Goal: Task Accomplishment & Management: Use online tool/utility

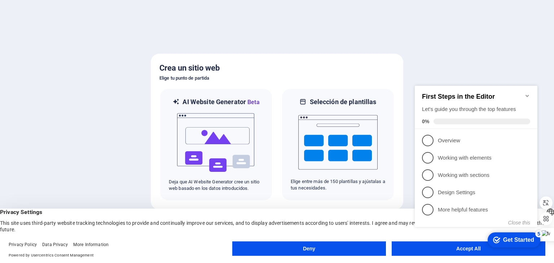
click at [410, 246] on button "Accept All" at bounding box center [468, 248] width 154 height 14
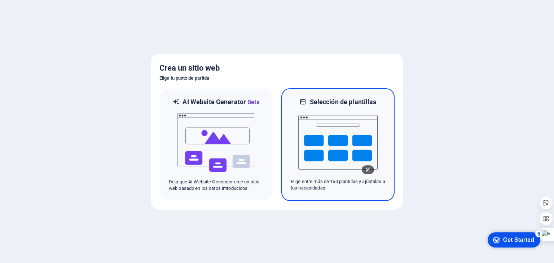
click at [336, 159] on img at bounding box center [337, 142] width 79 height 72
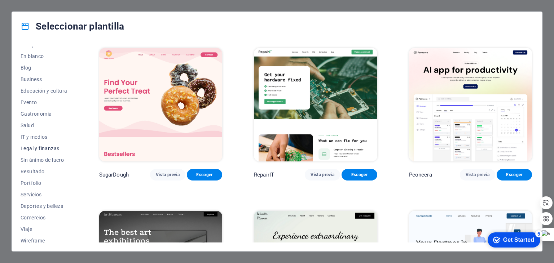
scroll to position [92, 0]
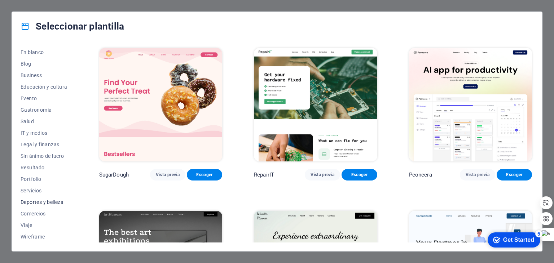
click at [45, 202] on span "Deportes y belleza" at bounding box center [44, 202] width 47 height 6
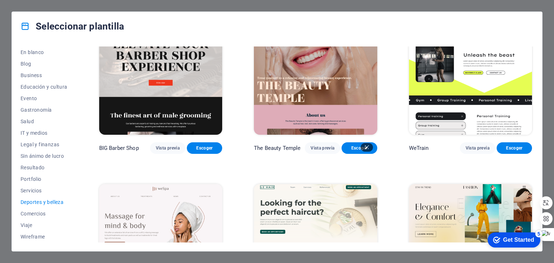
scroll to position [72, 0]
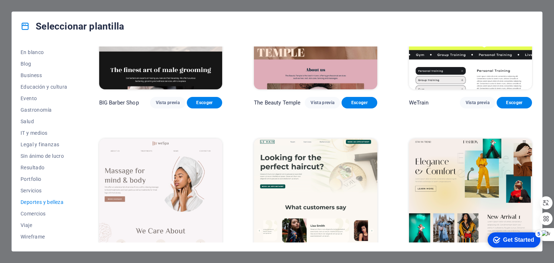
click at [496, 170] on img at bounding box center [470, 196] width 123 height 114
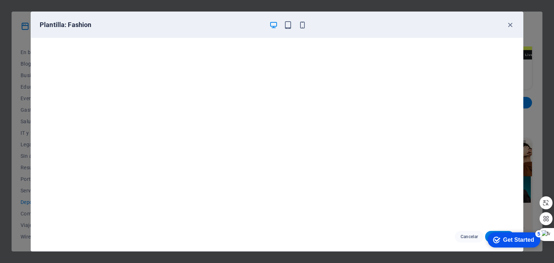
scroll to position [2, 0]
click at [515, 244] on div "checkmark Get Started 5" at bounding box center [513, 239] width 53 height 15
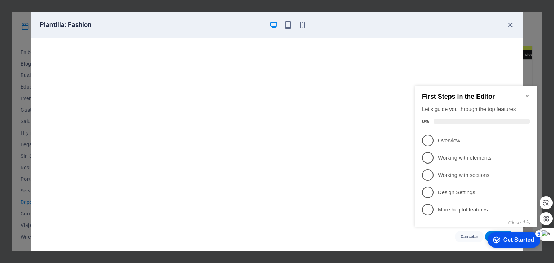
click at [386, 36] on div "Plantilla: Fashion" at bounding box center [277, 25] width 492 height 26
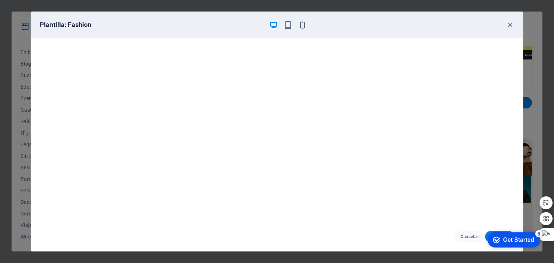
click at [495, 242] on icon "Get Started 5 items remaining, 0% complete" at bounding box center [496, 240] width 7 height 6
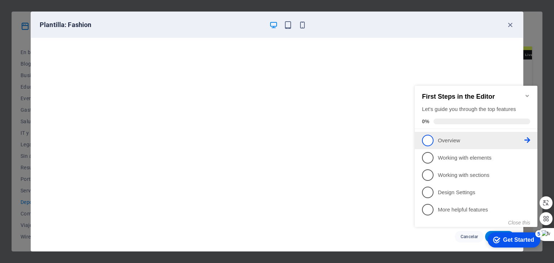
click at [431, 140] on span "1" at bounding box center [428, 141] width 12 height 12
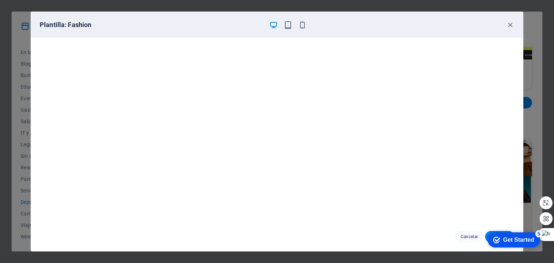
click at [503, 242] on div "Get Started" at bounding box center [518, 240] width 31 height 6
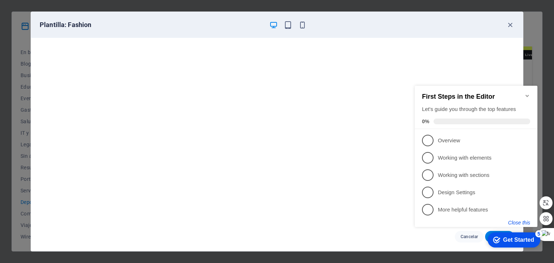
click at [516, 224] on button "Close this" at bounding box center [519, 223] width 22 height 6
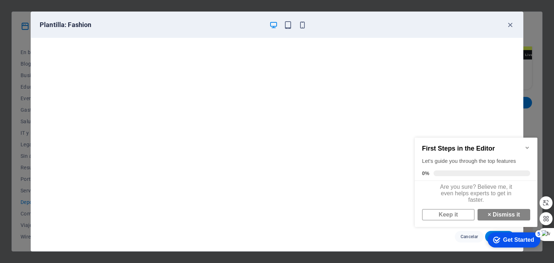
scroll to position [0, 0]
click at [474, 236] on div "checkmark Get Started 5 First Steps in the Editor Let's guide you through the t…" at bounding box center [477, 189] width 131 height 123
click at [485, 234] on div "checkmark Get Started 5 First Steps in the Editor Let's guide you through the t…" at bounding box center [477, 189] width 131 height 123
click at [520, 240] on div "Get Started" at bounding box center [518, 240] width 31 height 6
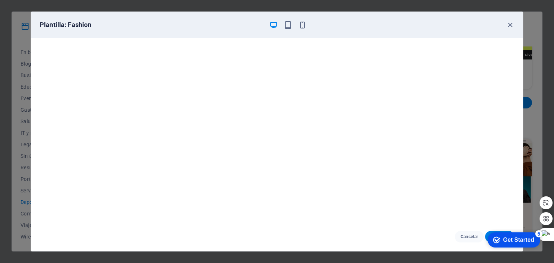
click at [534, 243] on div "Get Started" at bounding box center [518, 240] width 31 height 6
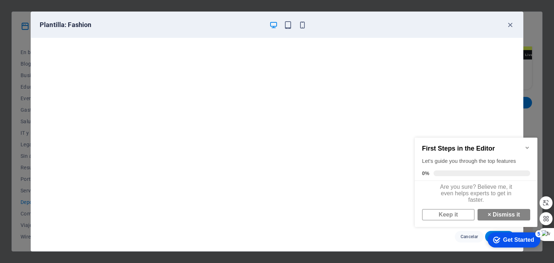
click at [526, 147] on icon "Minimize checklist" at bounding box center [526, 148] width 3 height 2
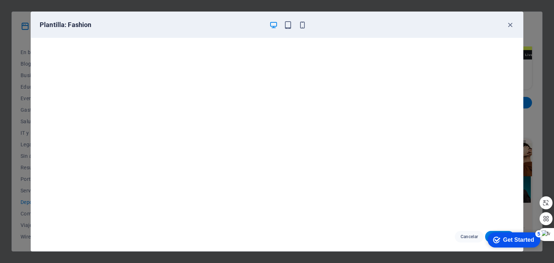
click at [507, 240] on div "Get Started" at bounding box center [518, 240] width 31 height 6
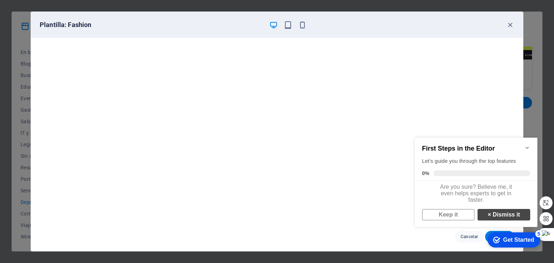
click at [492, 218] on link "× Dismiss it" at bounding box center [503, 215] width 53 height 12
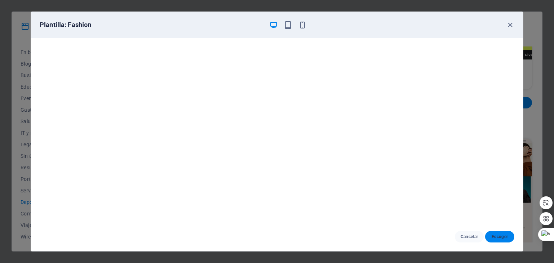
click at [500, 236] on span "Escoger" at bounding box center [499, 237] width 18 height 6
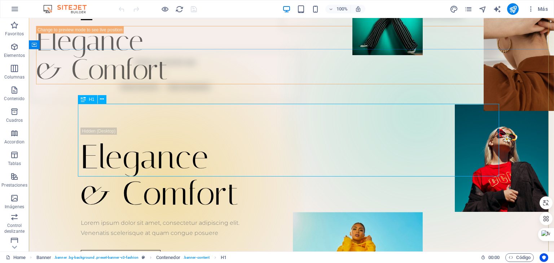
scroll to position [108, 0]
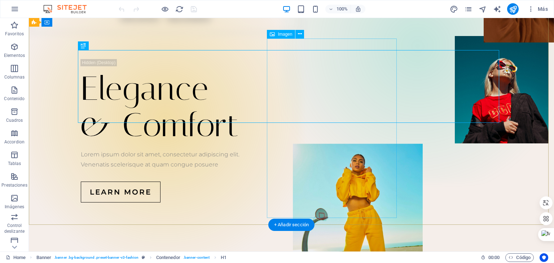
click at [333, 144] on figure at bounding box center [358, 233] width 130 height 179
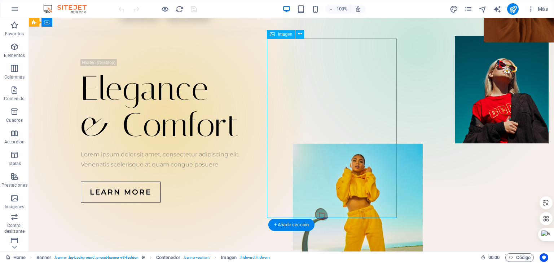
click at [328, 144] on figure at bounding box center [358, 233] width 130 height 179
select select "px"
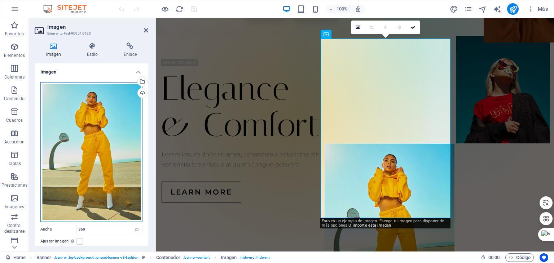
click at [126, 138] on div "Arrastra archivos aquí, haz clic para escoger archivos o selecciona archivos de…" at bounding box center [91, 152] width 102 height 140
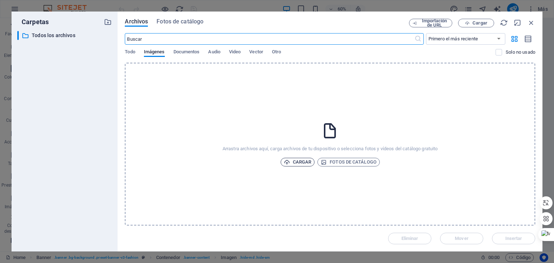
click at [303, 160] on span "Cargar" at bounding box center [298, 162] width 28 height 9
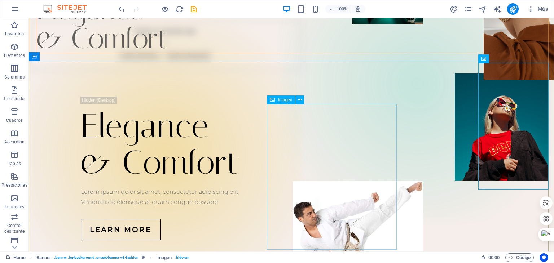
scroll to position [72, 0]
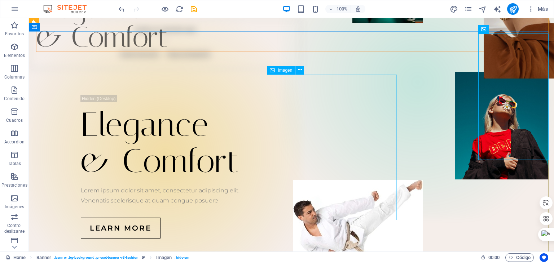
click at [321, 180] on figure at bounding box center [358, 253] width 130 height 146
click at [0, 0] on div "Imagen" at bounding box center [0, 0] width 0 height 0
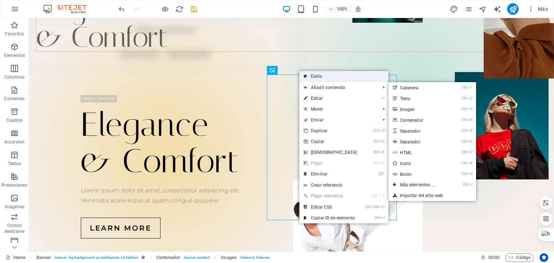
click at [320, 76] on link "Estilo" at bounding box center [343, 76] width 89 height 11
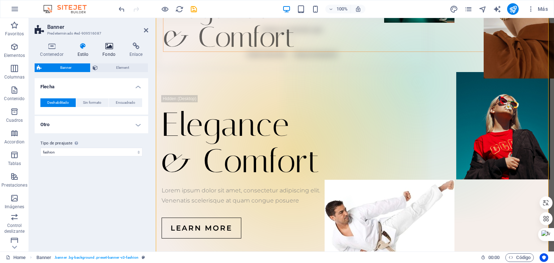
click at [110, 49] on icon at bounding box center [109, 46] width 24 height 7
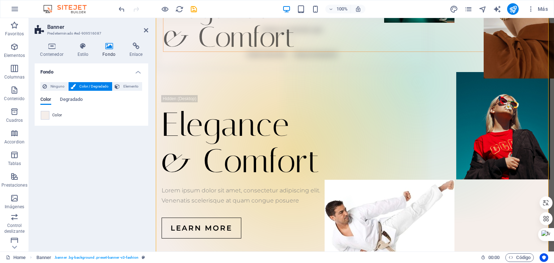
click at [110, 49] on icon at bounding box center [109, 46] width 24 height 7
click at [56, 86] on span "Ninguno" at bounding box center [57, 86] width 17 height 9
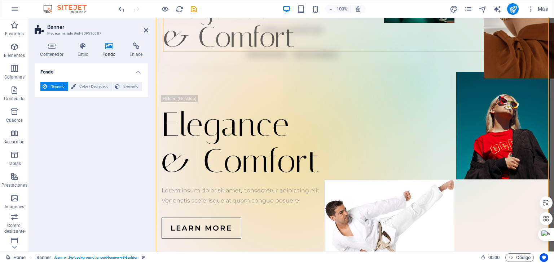
click at [56, 86] on span "Ninguno" at bounding box center [57, 86] width 17 height 9
click at [82, 86] on span "Color / Degradado" at bounding box center [94, 86] width 32 height 9
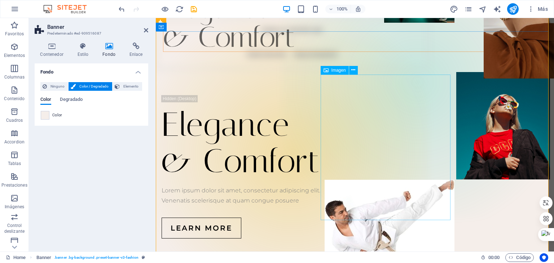
click at [417, 180] on figure at bounding box center [389, 253] width 130 height 146
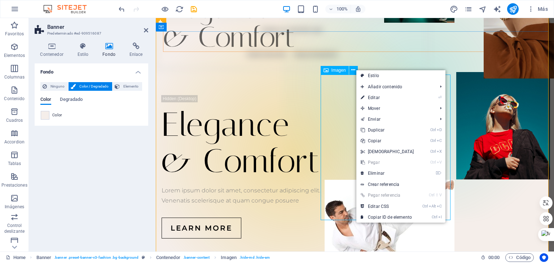
click at [345, 180] on figure at bounding box center [389, 253] width 130 height 146
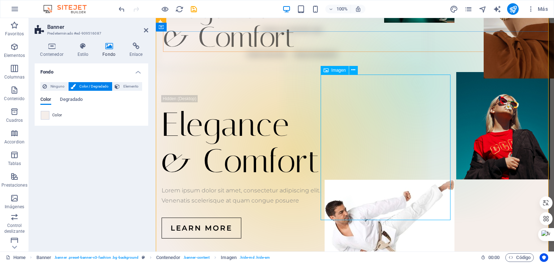
click at [345, 180] on figure at bounding box center [389, 253] width 130 height 146
select select "px"
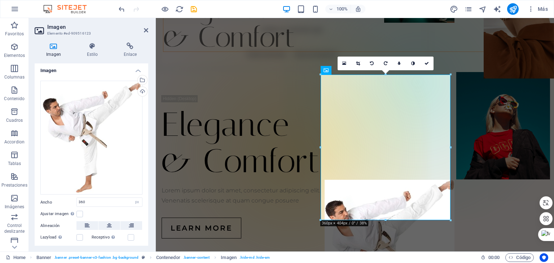
scroll to position [0, 0]
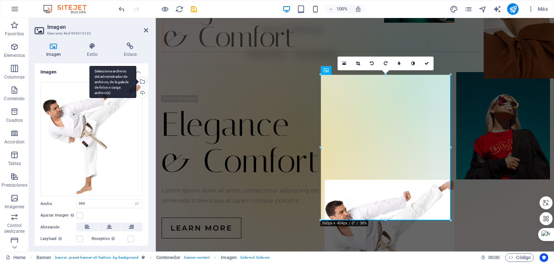
click at [141, 81] on div "Selecciona archivos del administrador de archivos, de la galería de fotos o car…" at bounding box center [141, 82] width 11 height 11
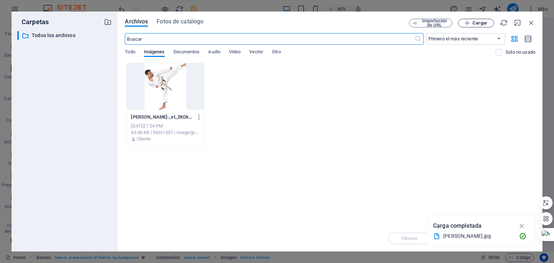
click at [467, 23] on icon "button" at bounding box center [467, 23] width 5 height 5
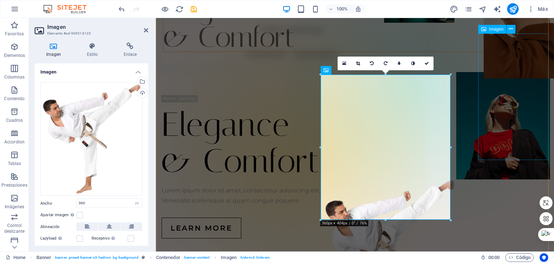
click at [496, 53] on figure at bounding box center [518, 15] width 70 height 127
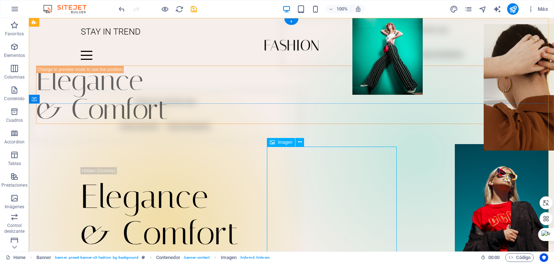
select select "px"
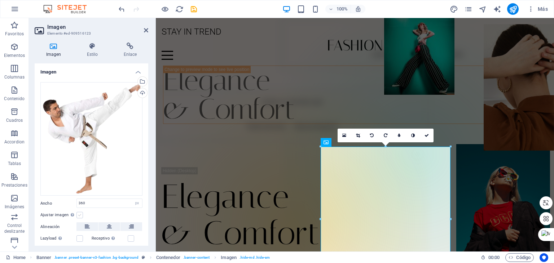
click at [79, 214] on label at bounding box center [79, 215] width 6 height 6
click at [0, 0] on input "Ajustar imagen Ajustar imagen automáticamente a un ancho y alto fijo" at bounding box center [0, 0] width 0 height 0
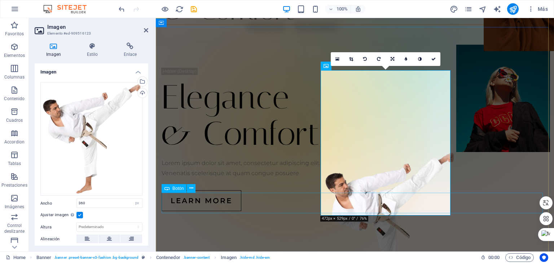
scroll to position [108, 0]
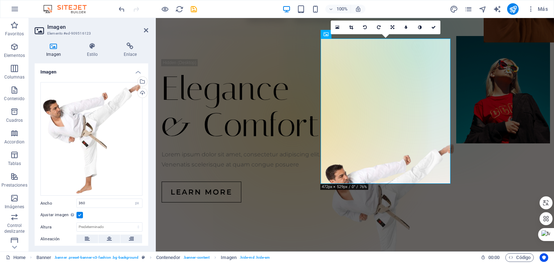
click at [81, 214] on label at bounding box center [79, 215] width 6 height 6
click at [0, 0] on input "Ajustar imagen Ajustar imagen automáticamente a un ancho y alto fijo" at bounding box center [0, 0] width 0 height 0
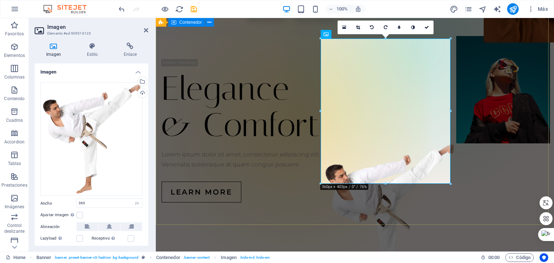
click at [292, 206] on div "Elegance & Comfort Lorem ipsum dolor sit amet, consectetur adipiscing elit. Ven…" at bounding box center [355, 131] width 398 height 230
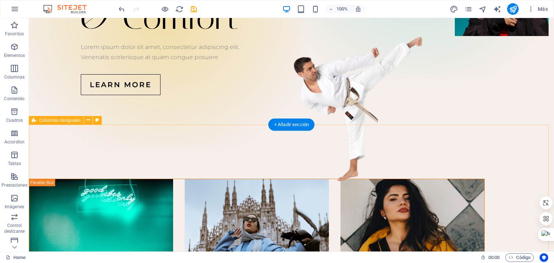
scroll to position [0, 0]
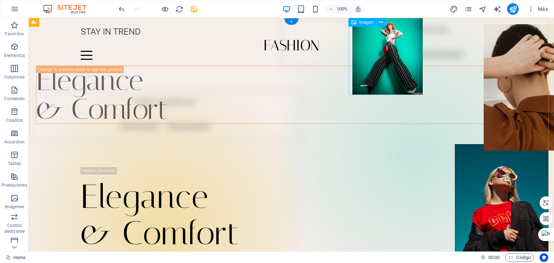
click at [379, 68] on figure at bounding box center [387, 56] width 70 height 77
click at [388, 56] on figure at bounding box center [387, 56] width 70 height 77
select select "px"
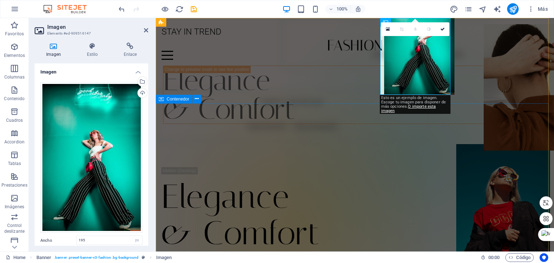
click at [476, 124] on div "Elegance & Comfort Lorem ipsum dolor sit amet, consectetur adipiscing elit. Ven…" at bounding box center [355, 239] width 398 height 230
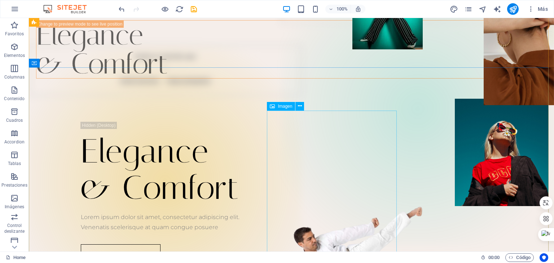
scroll to position [72, 0]
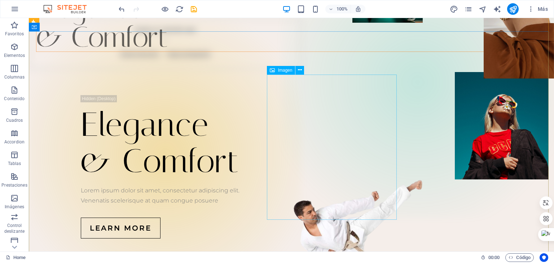
click at [385, 180] on figure at bounding box center [358, 252] width 130 height 145
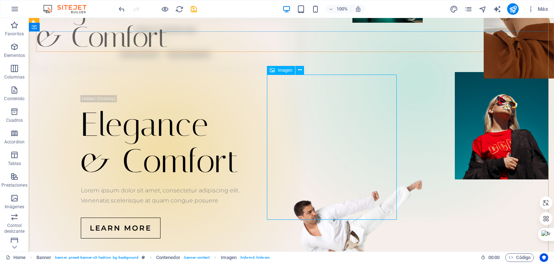
click at [358, 180] on figure at bounding box center [358, 252] width 130 height 145
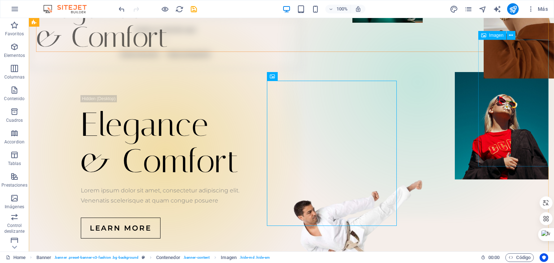
scroll to position [0, 0]
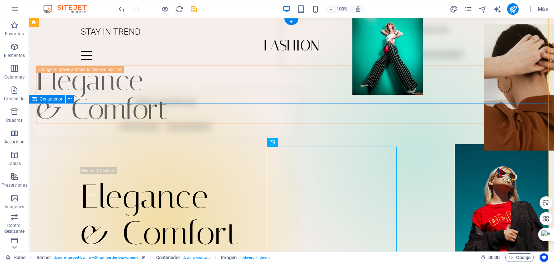
click at [452, 145] on div "Elegance & Comfort Lorem ipsum dolor sit amet, consectetur adipiscing elit. Ven…" at bounding box center [291, 239] width 525 height 230
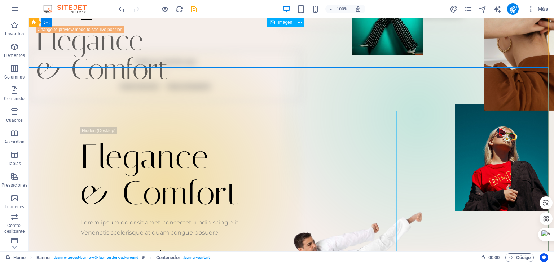
scroll to position [36, 0]
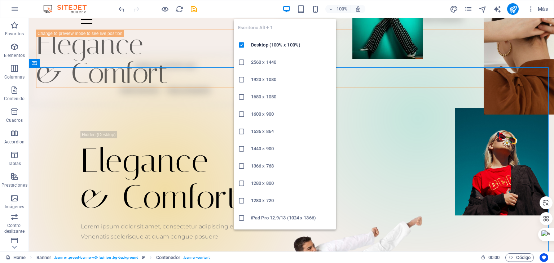
click at [284, 9] on icon "button" at bounding box center [286, 9] width 8 height 8
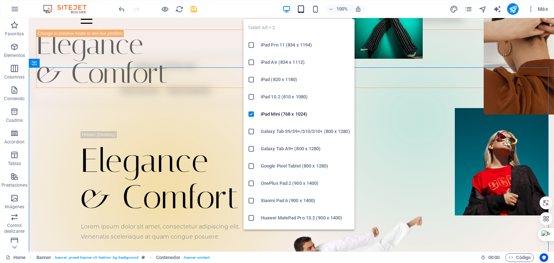
click at [302, 9] on icon "button" at bounding box center [301, 9] width 8 height 8
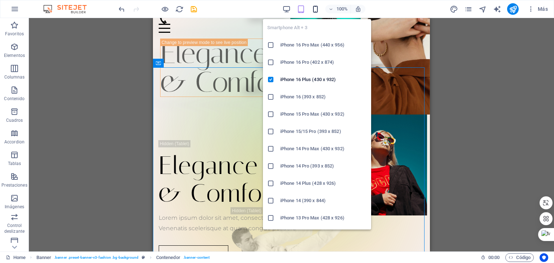
click at [314, 8] on icon "button" at bounding box center [315, 9] width 8 height 8
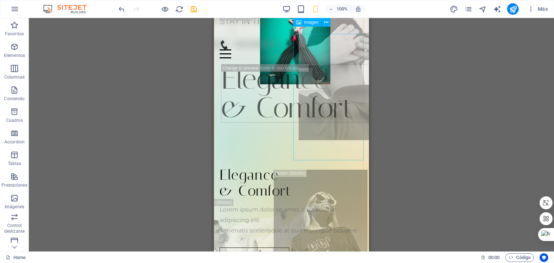
scroll to position [0, 0]
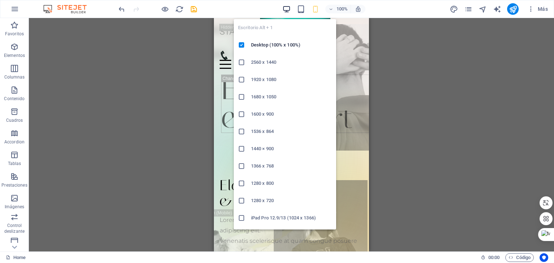
click at [284, 8] on icon "button" at bounding box center [286, 9] width 8 height 8
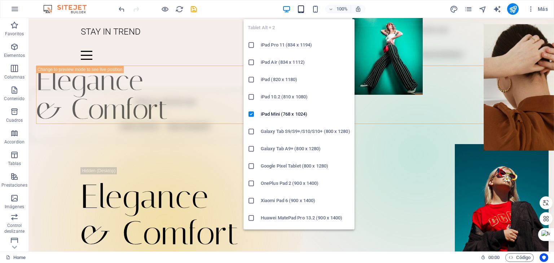
click at [301, 12] on icon "button" at bounding box center [301, 9] width 8 height 8
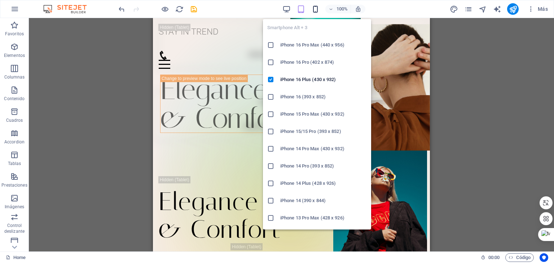
click at [317, 9] on icon "button" at bounding box center [315, 9] width 8 height 8
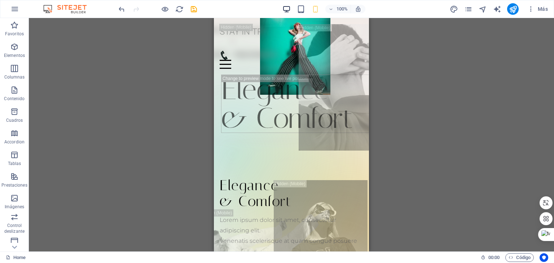
click at [285, 8] on icon "button" at bounding box center [286, 9] width 8 height 8
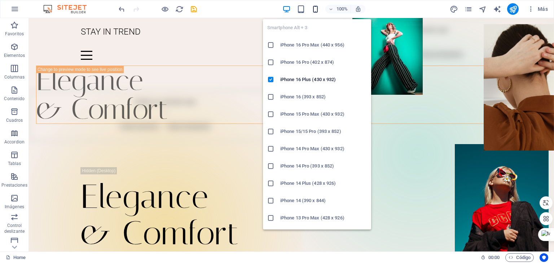
click at [314, 11] on icon "button" at bounding box center [315, 9] width 8 height 8
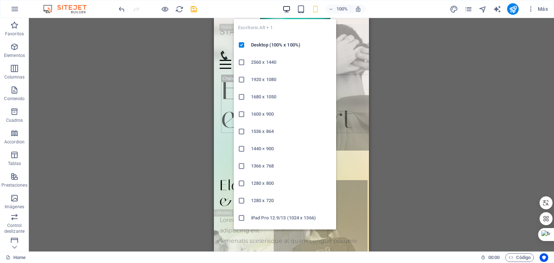
click at [287, 9] on icon "button" at bounding box center [286, 9] width 8 height 8
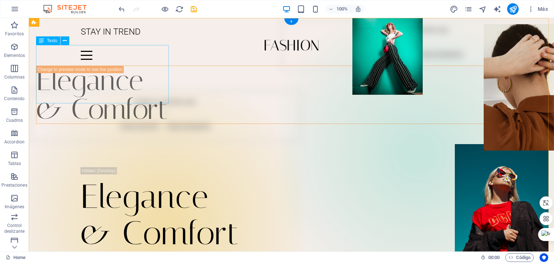
click at [62, 86] on div "Elegance & Comfort" at bounding box center [298, 95] width 525 height 58
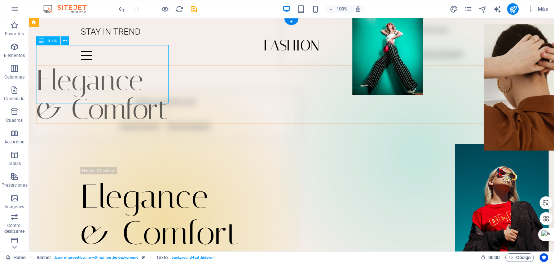
click at [45, 66] on div "Elegance & Comfort" at bounding box center [298, 95] width 525 height 58
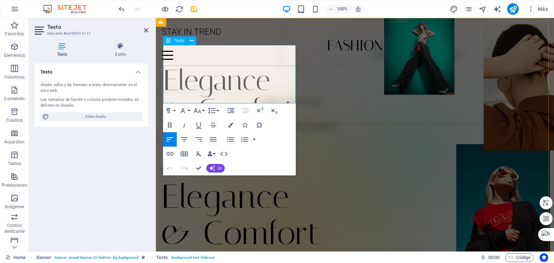
click at [266, 95] on p "& Comfort" at bounding box center [361, 109] width 397 height 29
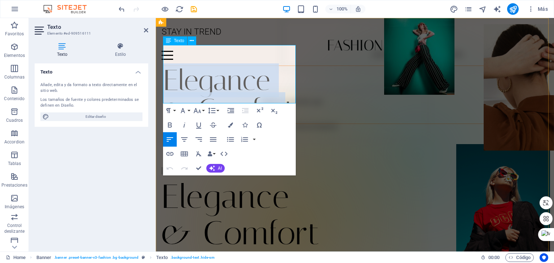
drag, startPoint x: 289, startPoint y: 92, endPoint x: 168, endPoint y: 57, distance: 125.9
click at [168, 66] on div "Elegance & Comfort" at bounding box center [361, 95] width 397 height 58
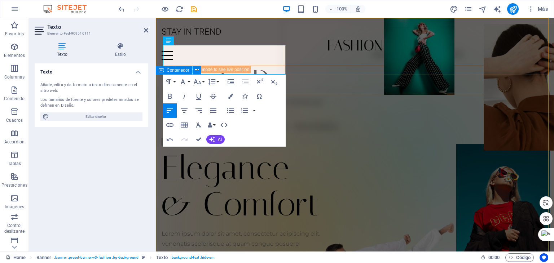
click at [373, 95] on div "Elegance & Comfort Lorem ipsum dolor sit amet, consectetur adipiscing elit. Ven…" at bounding box center [355, 210] width 398 height 230
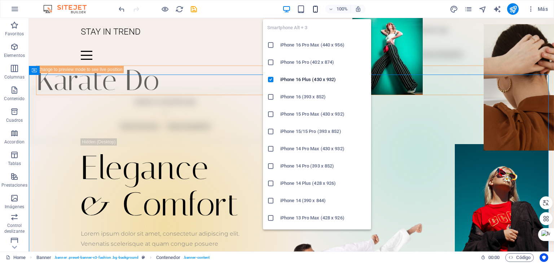
click at [313, 10] on icon "button" at bounding box center [315, 9] width 8 height 8
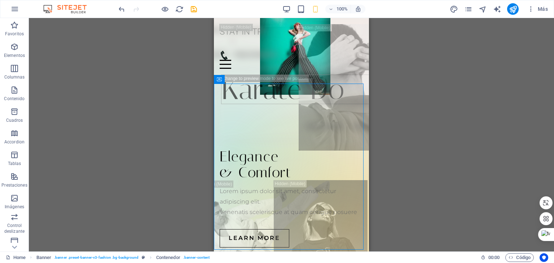
click at [450, 85] on div "H1 Banner Contenedor Imagen Imagen Marcador Contenedor Banner Barra de menús Ma…" at bounding box center [291, 135] width 525 height 234
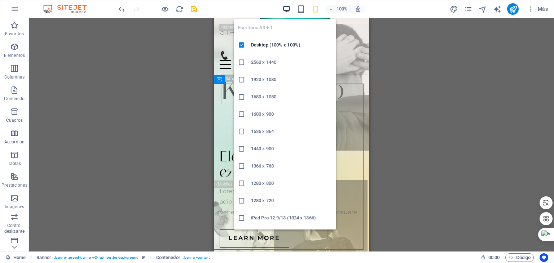
click at [285, 11] on icon "button" at bounding box center [286, 9] width 8 height 8
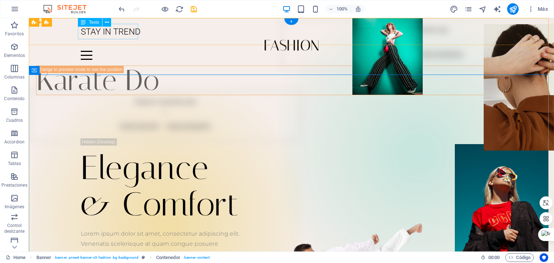
click at [118, 35] on div "STAY IN TREND" at bounding box center [291, 32] width 421 height 16
click at [134, 29] on div "STAY IN TREND" at bounding box center [291, 32] width 421 height 16
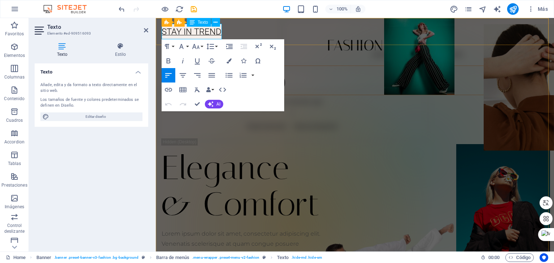
click at [174, 35] on span "STAY IN TREND" at bounding box center [191, 32] width 60 height 10
drag, startPoint x: 163, startPoint y: 34, endPoint x: 220, endPoint y: 35, distance: 57.3
click at [220, 35] on span "STAY IN TREND" at bounding box center [191, 32] width 60 height 10
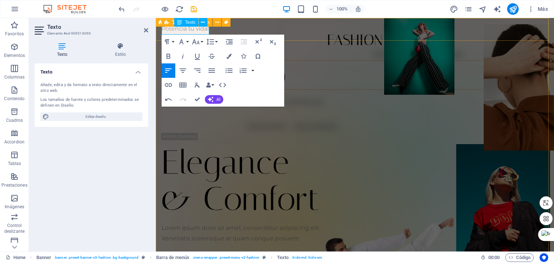
click at [290, 33] on div "Potencia tu vida! Home Journal Events Brand Partnerships Location Contact" at bounding box center [355, 39] width 398 height 42
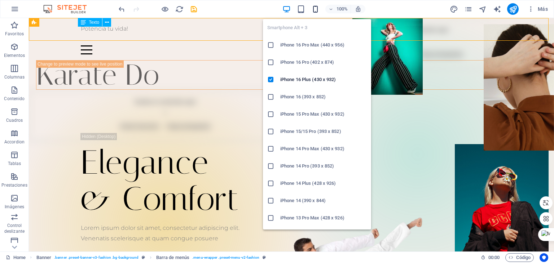
click at [313, 10] on icon "button" at bounding box center [315, 9] width 8 height 8
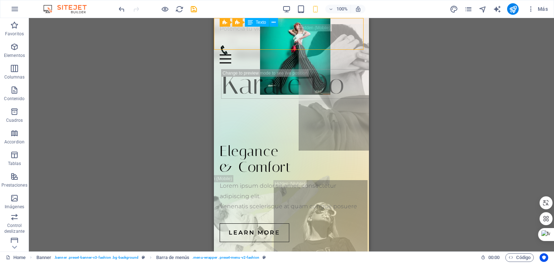
click at [507, 94] on div "H1 Banner Contenedor Imagen Imagen Marcador Contenedor Banner Barra de menús Ma…" at bounding box center [291, 135] width 525 height 234
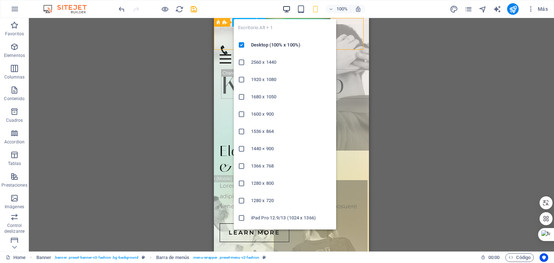
click at [286, 13] on icon "button" at bounding box center [286, 9] width 8 height 8
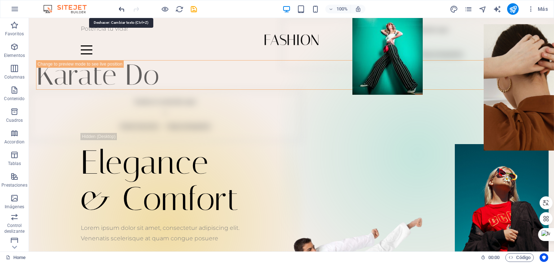
click at [122, 10] on icon "undo" at bounding box center [121, 9] width 8 height 8
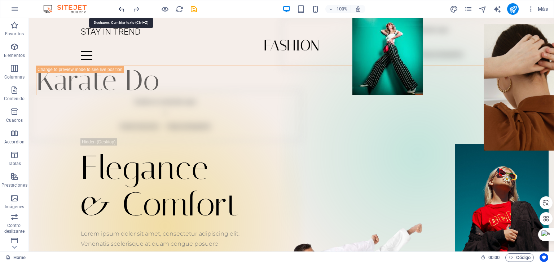
click at [122, 10] on icon "undo" at bounding box center [121, 9] width 8 height 8
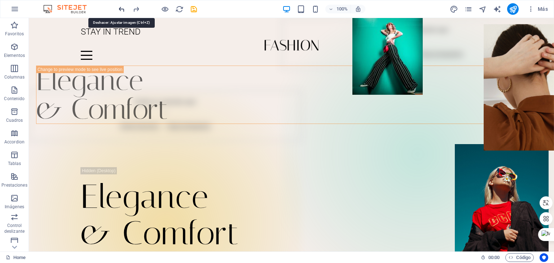
click at [122, 10] on icon "undo" at bounding box center [121, 9] width 8 height 8
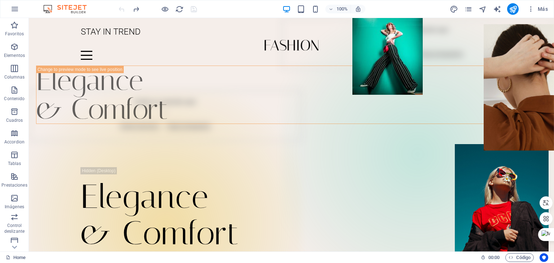
click at [122, 10] on div at bounding box center [157, 9] width 81 height 12
click at [66, 8] on img at bounding box center [68, 9] width 54 height 9
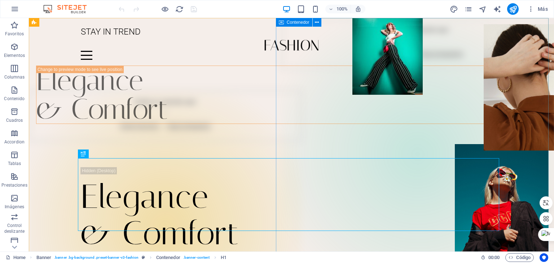
click at [536, 59] on div "Suelta el contenido aquí o Añadir elementos Pegar portapapeles" at bounding box center [417, 43] width 272 height 51
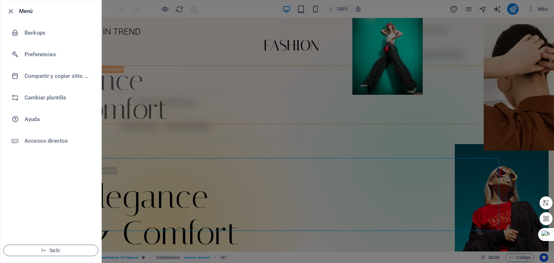
click at [542, 7] on div at bounding box center [277, 131] width 554 height 263
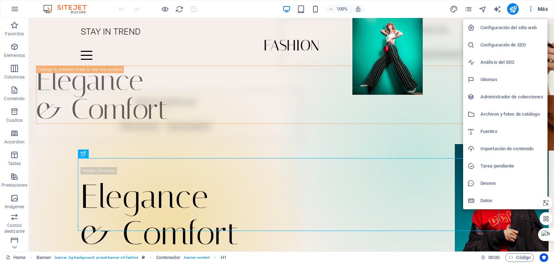
click at [532, 9] on div at bounding box center [277, 131] width 554 height 263
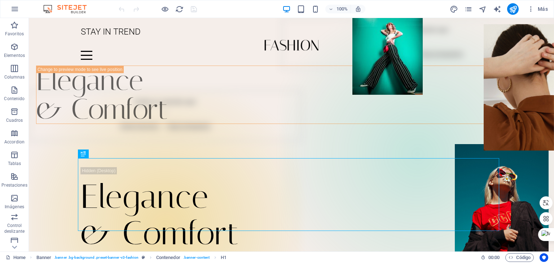
click at [48, 9] on img at bounding box center [68, 9] width 54 height 9
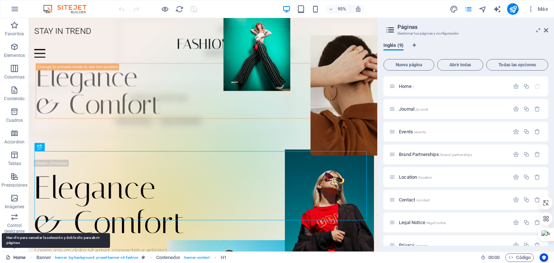
click at [12, 257] on link "Home" at bounding box center [16, 257] width 20 height 9
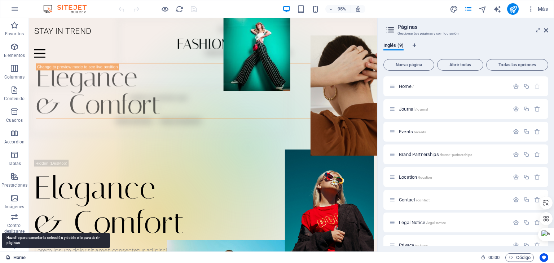
click at [18, 258] on link "Home" at bounding box center [16, 257] width 20 height 9
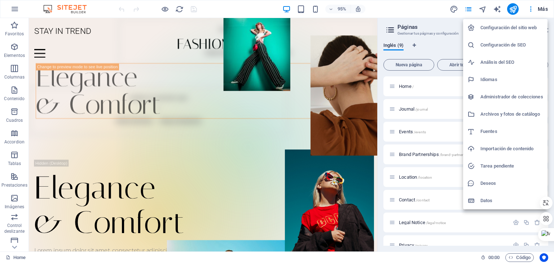
click at [436, 36] on div at bounding box center [277, 131] width 554 height 263
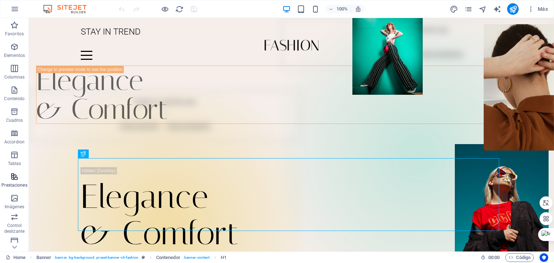
click at [12, 177] on icon "button" at bounding box center [14, 176] width 9 height 9
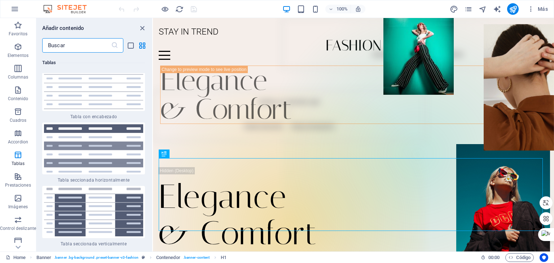
click at [48, 9] on img at bounding box center [68, 9] width 54 height 9
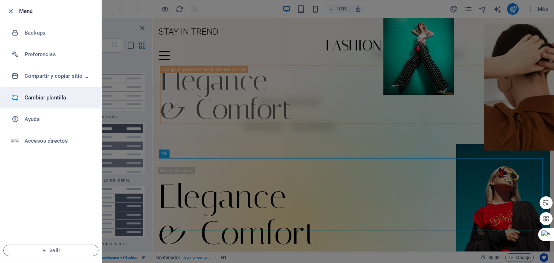
click at [38, 99] on h6 "Cambiar plantilla" at bounding box center [58, 97] width 67 height 9
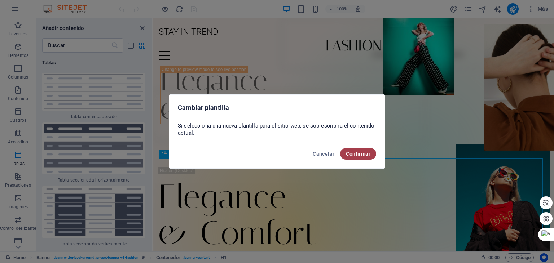
click at [352, 157] on button "Confirmar" at bounding box center [358, 154] width 36 height 12
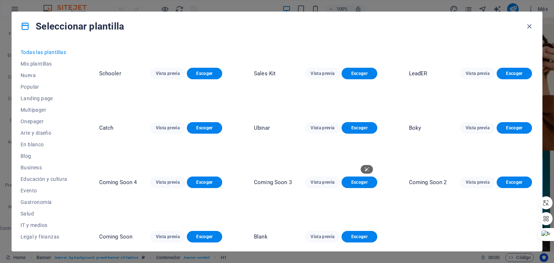
scroll to position [7099, 0]
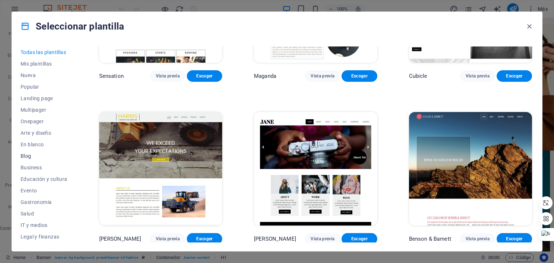
click at [29, 156] on span "Blog" at bounding box center [44, 156] width 47 height 6
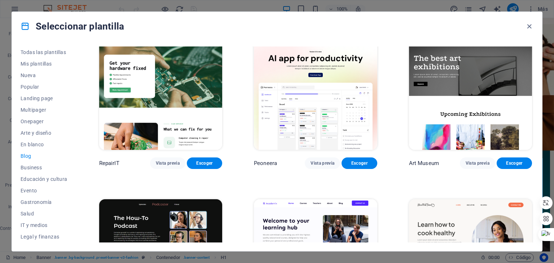
scroll to position [0, 0]
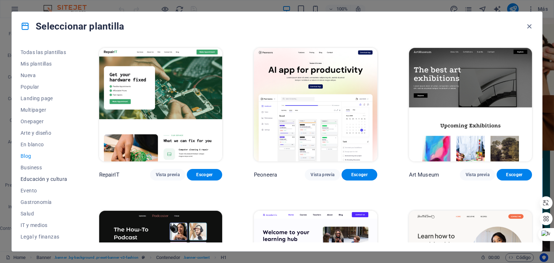
click at [40, 180] on span "Educación y cultura" at bounding box center [44, 179] width 47 height 6
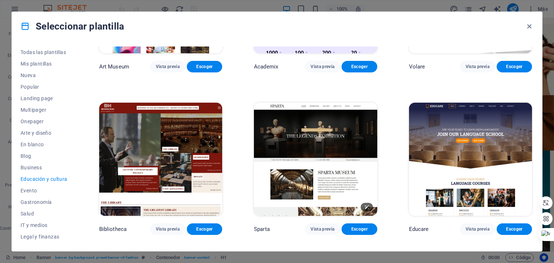
scroll to position [72, 0]
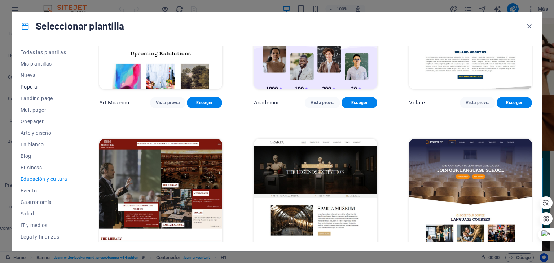
click at [35, 85] on span "Popular" at bounding box center [44, 87] width 47 height 6
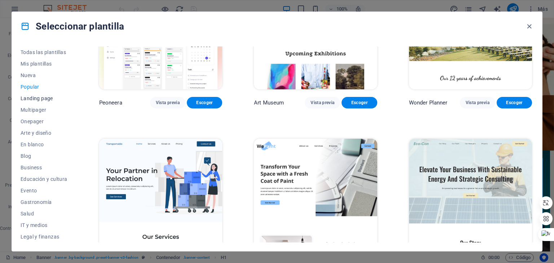
click at [43, 98] on span "Landing page" at bounding box center [44, 98] width 47 height 6
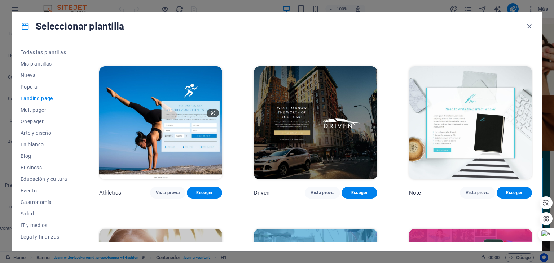
scroll to position [468, 0]
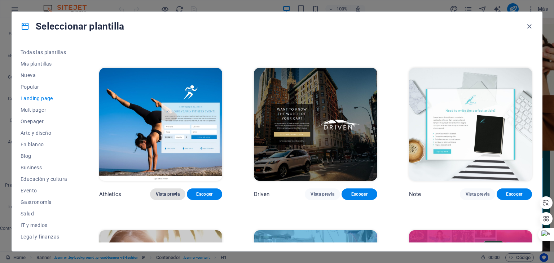
click at [157, 191] on span "Vista previa" at bounding box center [168, 194] width 24 height 6
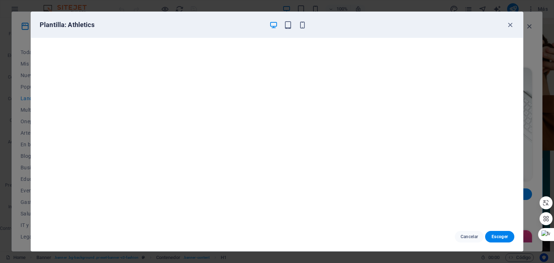
scroll to position [0, 0]
click at [287, 25] on icon "button" at bounding box center [288, 25] width 8 height 8
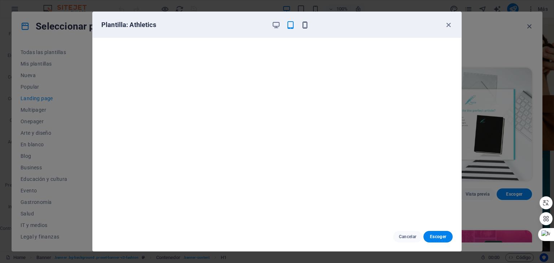
click at [301, 27] on icon "button" at bounding box center [305, 25] width 8 height 8
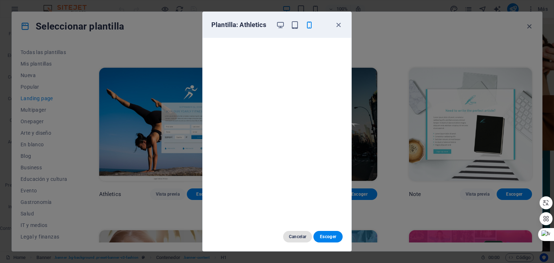
click at [298, 235] on span "Cancelar" at bounding box center [298, 237] width 18 height 6
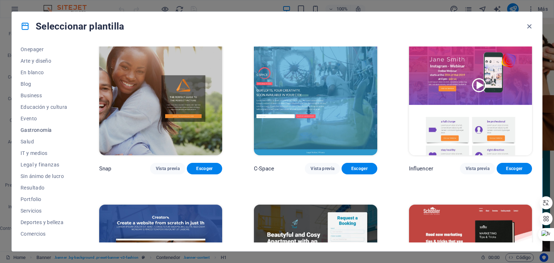
scroll to position [92, 0]
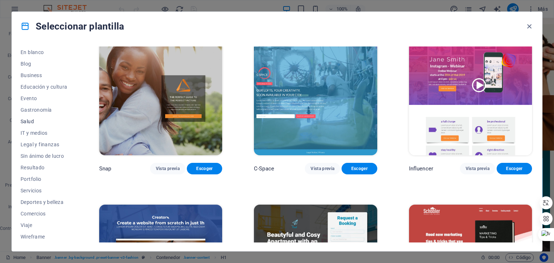
click at [32, 123] on span "Salud" at bounding box center [44, 122] width 47 height 6
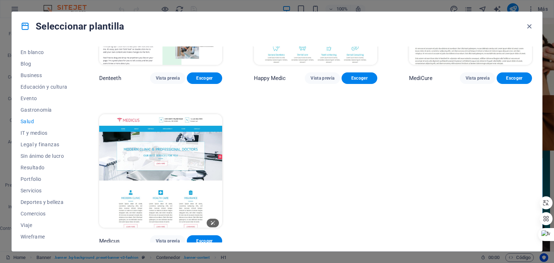
scroll to position [261, 0]
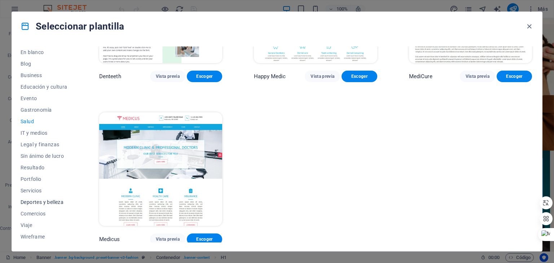
click at [32, 200] on span "Deportes y belleza" at bounding box center [44, 202] width 47 height 6
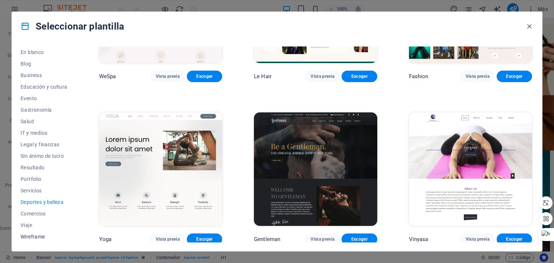
click at [36, 235] on span "Wireframe" at bounding box center [44, 237] width 47 height 6
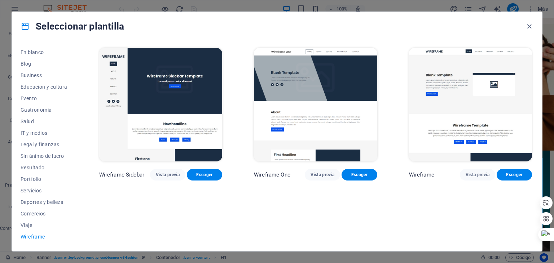
scroll to position [0, 0]
click at [30, 199] on span "Deportes y belleza" at bounding box center [44, 202] width 47 height 6
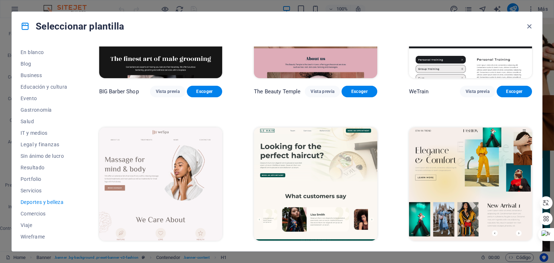
scroll to position [120, 0]
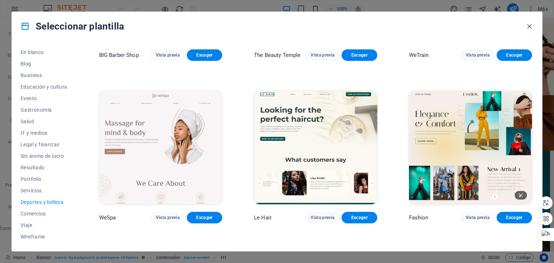
click at [481, 160] on img at bounding box center [470, 148] width 123 height 114
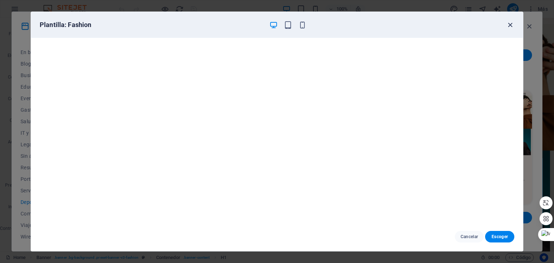
click at [508, 22] on icon "button" at bounding box center [510, 25] width 8 height 8
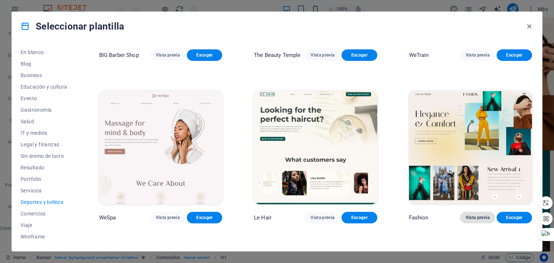
click at [465, 215] on span "Vista previa" at bounding box center [477, 218] width 24 height 6
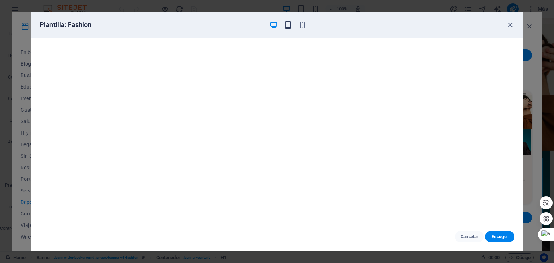
click at [290, 27] on icon "button" at bounding box center [288, 25] width 8 height 8
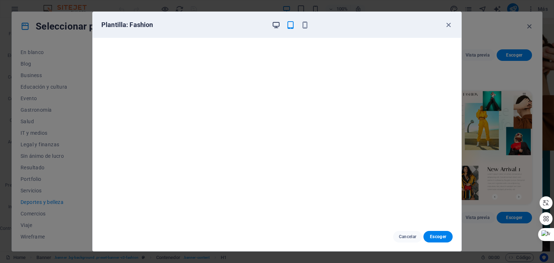
click at [276, 26] on icon "button" at bounding box center [276, 25] width 8 height 8
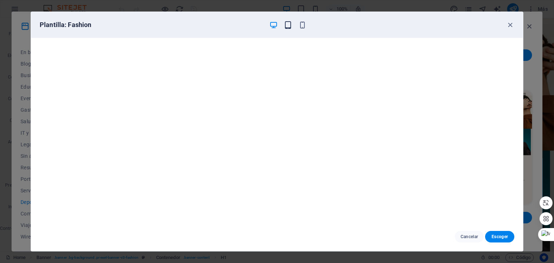
click at [288, 27] on icon "button" at bounding box center [288, 25] width 8 height 8
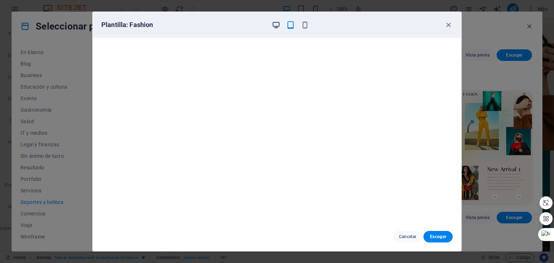
click at [274, 27] on icon "button" at bounding box center [276, 25] width 8 height 8
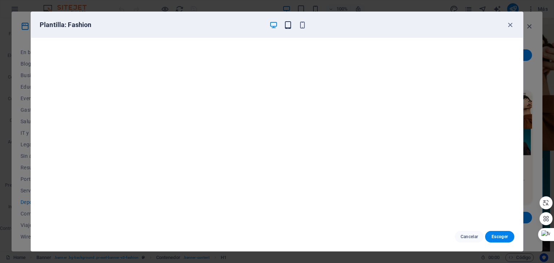
click at [287, 26] on icon "button" at bounding box center [288, 25] width 8 height 8
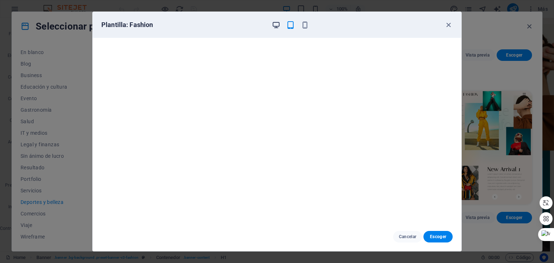
click at [277, 27] on icon "button" at bounding box center [276, 25] width 8 height 8
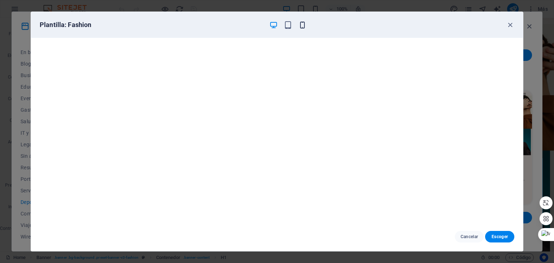
click at [301, 23] on icon "button" at bounding box center [302, 25] width 8 height 8
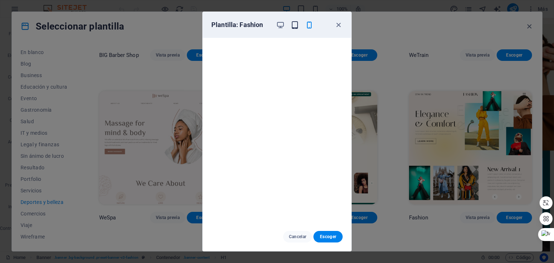
click at [298, 23] on icon "button" at bounding box center [294, 25] width 8 height 8
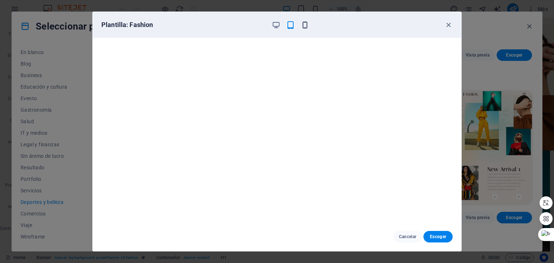
click at [305, 25] on icon "button" at bounding box center [305, 25] width 8 height 8
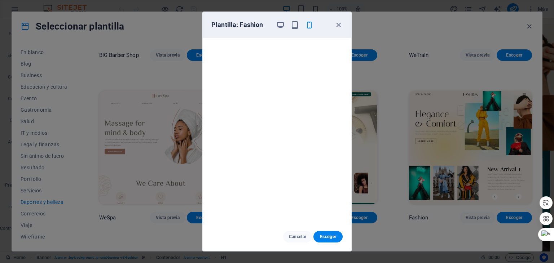
click at [298, 30] on div "Plantilla: Fashion" at bounding box center [277, 25] width 148 height 26
click at [308, 23] on icon "button" at bounding box center [309, 25] width 8 height 8
click at [296, 25] on icon "button" at bounding box center [294, 25] width 8 height 8
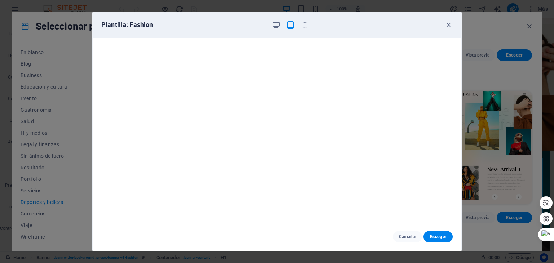
click at [282, 22] on div at bounding box center [289, 25] width 37 height 9
click at [272, 24] on icon "button" at bounding box center [276, 25] width 8 height 8
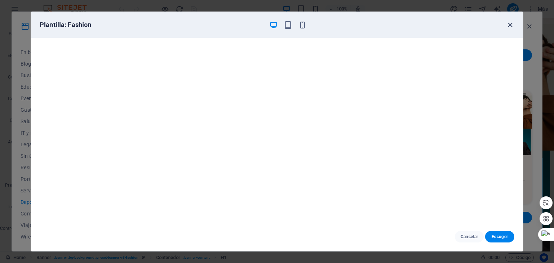
click at [510, 23] on icon "button" at bounding box center [510, 25] width 8 height 8
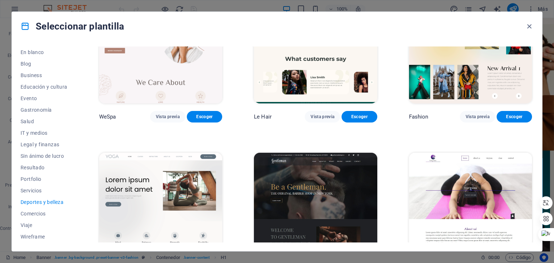
scroll to position [336, 0]
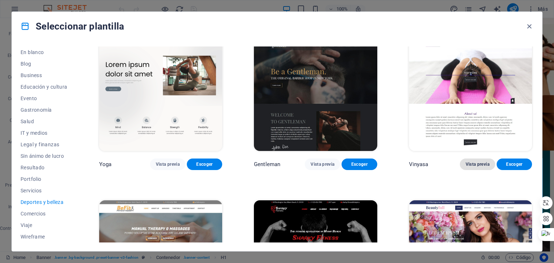
click at [476, 161] on span "Vista previa" at bounding box center [477, 164] width 24 height 6
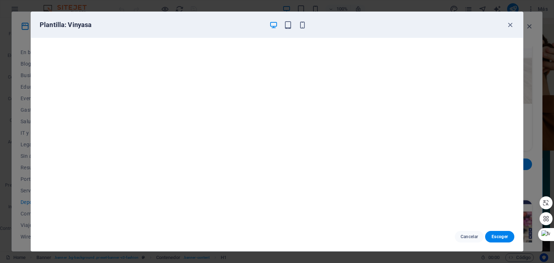
scroll to position [0, 0]
click at [288, 28] on icon "button" at bounding box center [288, 25] width 8 height 8
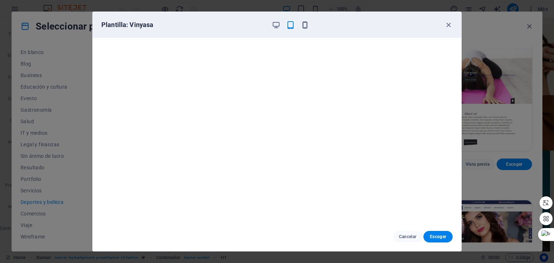
click at [303, 28] on icon "button" at bounding box center [305, 25] width 8 height 8
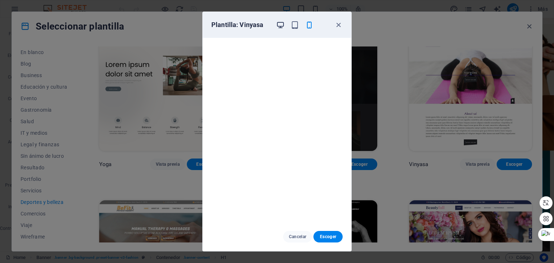
click at [279, 25] on icon "button" at bounding box center [280, 25] width 8 height 8
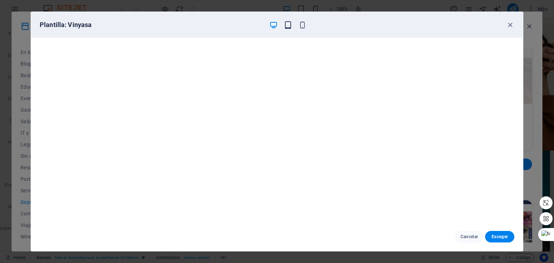
click at [290, 25] on icon "button" at bounding box center [288, 25] width 8 height 8
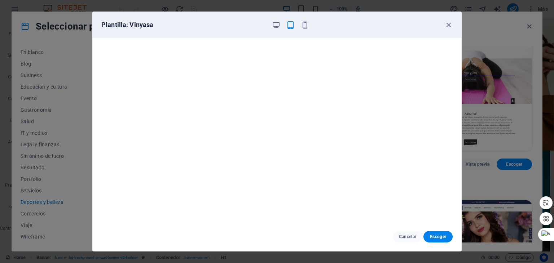
click at [306, 25] on icon "button" at bounding box center [305, 25] width 8 height 8
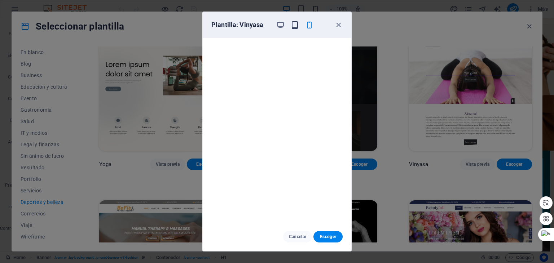
click at [295, 26] on icon "button" at bounding box center [294, 25] width 8 height 8
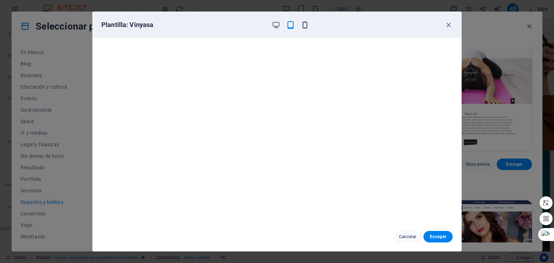
click at [303, 28] on icon "button" at bounding box center [305, 25] width 8 height 8
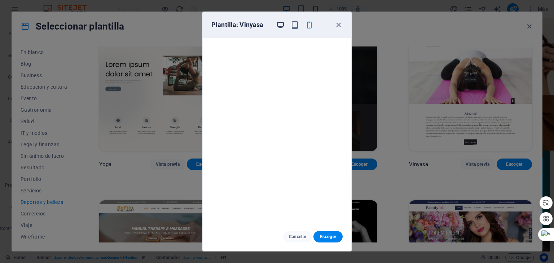
click at [278, 27] on icon "button" at bounding box center [280, 25] width 8 height 8
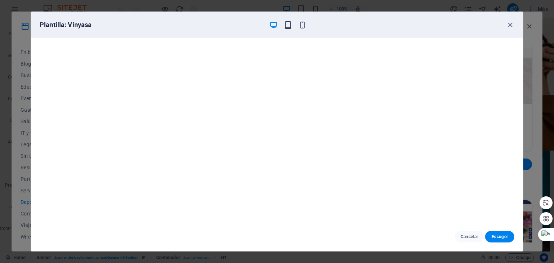
click at [290, 23] on icon "button" at bounding box center [288, 25] width 8 height 8
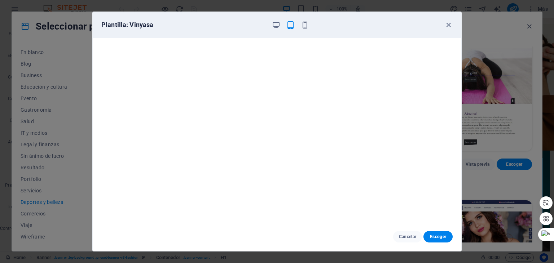
click at [306, 26] on icon "button" at bounding box center [305, 25] width 8 height 8
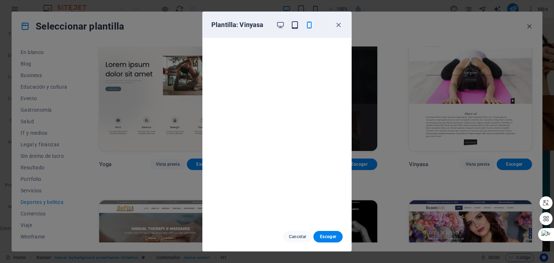
click at [292, 23] on icon "button" at bounding box center [294, 25] width 8 height 8
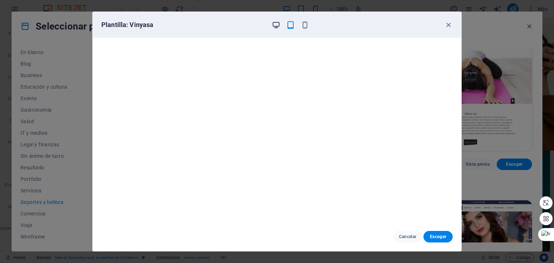
click at [272, 23] on icon "button" at bounding box center [276, 25] width 8 height 8
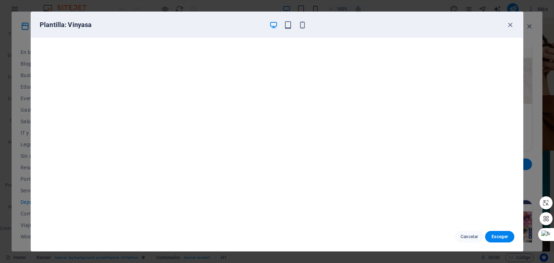
scroll to position [2, 0]
click at [503, 238] on span "Escoger" at bounding box center [499, 237] width 18 height 6
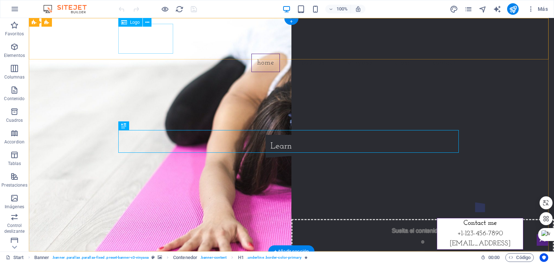
click at [151, 43] on div at bounding box center [291, 39] width 340 height 30
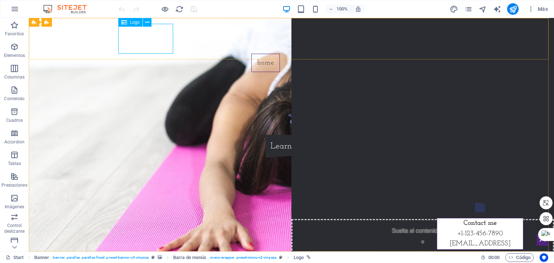
click at [0, 0] on span "Logo" at bounding box center [0, 0] width 0 height 0
click at [151, 46] on div at bounding box center [291, 39] width 340 height 30
select select "px"
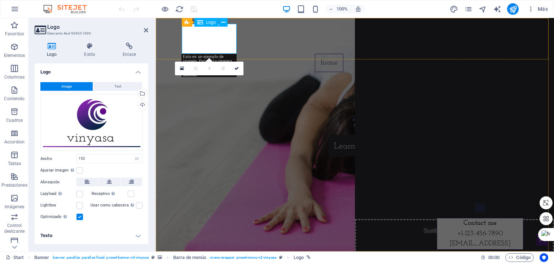
click at [212, 37] on div at bounding box center [355, 39] width 340 height 30
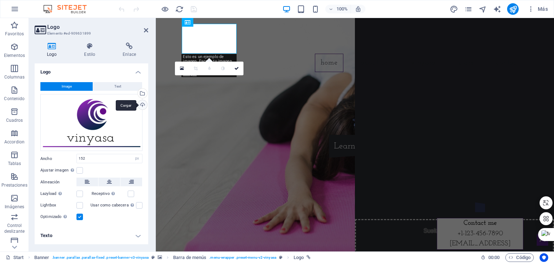
click at [141, 103] on div "Cargar" at bounding box center [141, 105] width 11 height 11
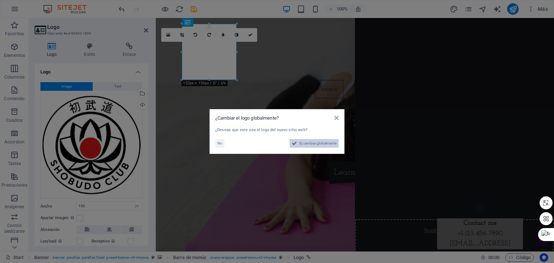
click at [326, 145] on span "Sí, cambiar globalmente" at bounding box center [317, 143] width 37 height 9
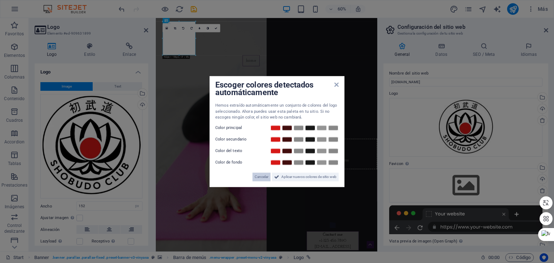
click at [264, 175] on span "Cancelar" at bounding box center [261, 177] width 14 height 9
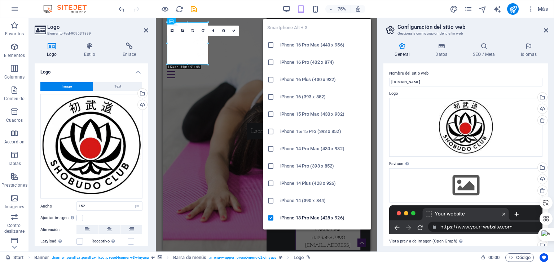
click at [314, 13] on div "Smartphone Alt + 3 iPhone 16 Pro Max (440 x 956) iPhone 16 Pro (402 x 874) iPho…" at bounding box center [317, 121] width 108 height 216
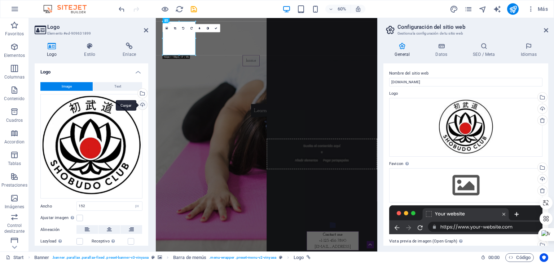
click at [138, 103] on div "Cargar" at bounding box center [141, 105] width 11 height 11
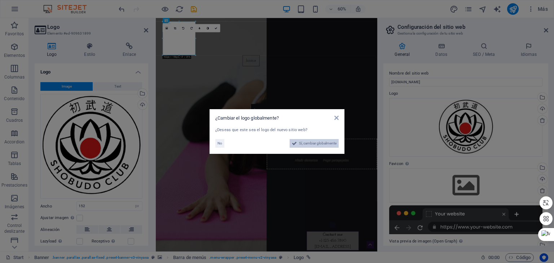
click at [312, 144] on span "Sí, cambiar globalmente" at bounding box center [317, 143] width 37 height 9
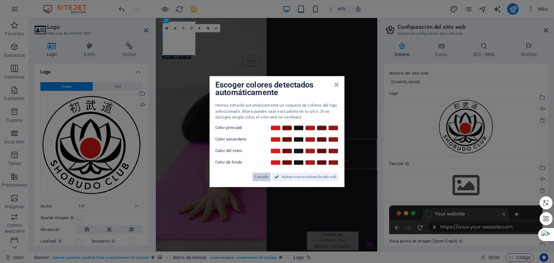
click at [264, 176] on span "Cancelar" at bounding box center [261, 177] width 14 height 9
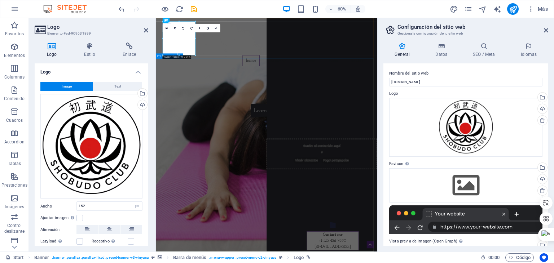
click at [340, 104] on div "[DOMAIN_NAME] Learn more" at bounding box center [340, 158] width 369 height 109
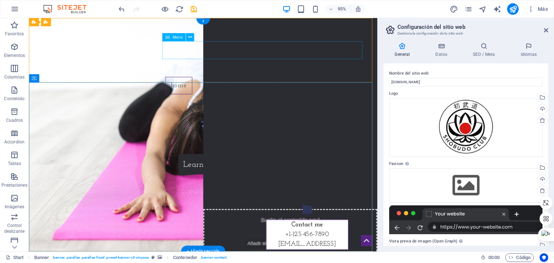
click at [220, 80] on nav "Home About us Vinyasa Class Contact" at bounding box center [212, 89] width 340 height 18
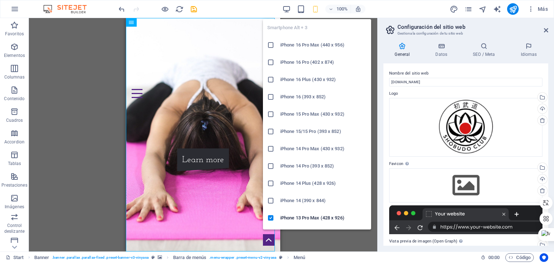
click at [303, 13] on div "Smartphone Alt + 3 iPhone 16 Pro Max (440 x 956) iPhone 16 Pro (402 x 874) iPho…" at bounding box center [317, 121] width 108 height 216
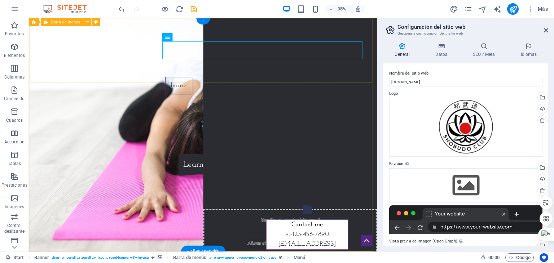
click at [129, 75] on div "Home About us Vinyasa Class Contact" at bounding box center [212, 61] width 366 height 86
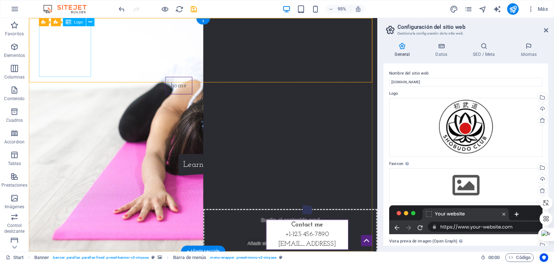
click at [63, 51] on div at bounding box center [212, 52] width 340 height 56
select select "px"
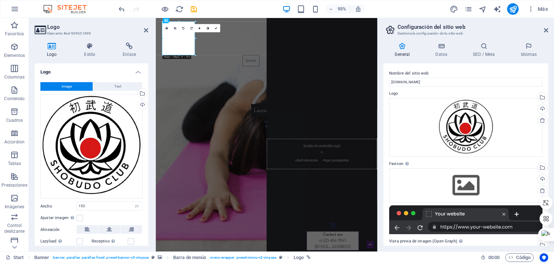
click at [62, 49] on icon at bounding box center [52, 46] width 34 height 7
click at [110, 206] on input "152" at bounding box center [109, 206] width 65 height 9
drag, startPoint x: 110, startPoint y: 206, endPoint x: 23, endPoint y: 190, distance: 87.7
click at [23, 190] on section "Favoritos Elementos Columnas Contenido [PERSON_NAME] Accordion Tablas Prestacio…" at bounding box center [188, 135] width 377 height 234
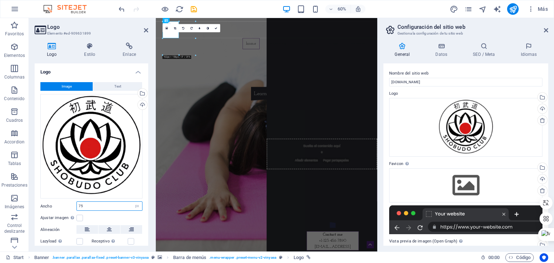
drag, startPoint x: 86, startPoint y: 203, endPoint x: 57, endPoint y: 204, distance: 29.2
click at [57, 204] on div "Ancho 75 Predeterminado automático px rem % em vh vw" at bounding box center [91, 205] width 102 height 9
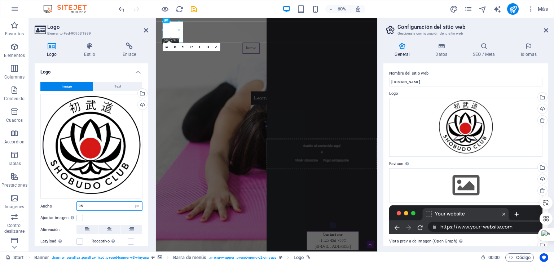
click at [94, 206] on input "95" at bounding box center [109, 206] width 65 height 9
drag, startPoint x: 94, startPoint y: 206, endPoint x: 2, endPoint y: 204, distance: 92.3
click at [2, 204] on section "Favoritos Elementos Columnas Contenido [PERSON_NAME] Accordion Tablas Prestacio…" at bounding box center [188, 135] width 377 height 234
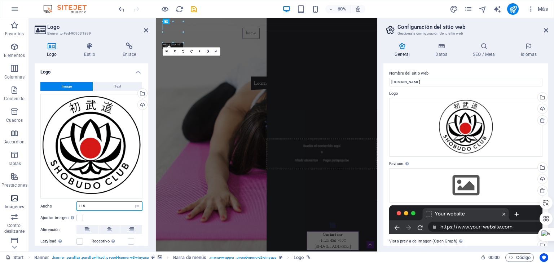
type input "115"
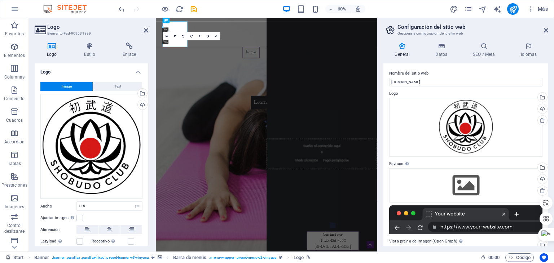
click at [390, 9] on div "60% Más" at bounding box center [333, 9] width 433 height 12
click at [385, 134] on div "[DOMAIN_NAME] Learn more" at bounding box center [340, 144] width 369 height 109
click at [434, 91] on div "[DOMAIN_NAME] Learn more" at bounding box center [340, 144] width 369 height 109
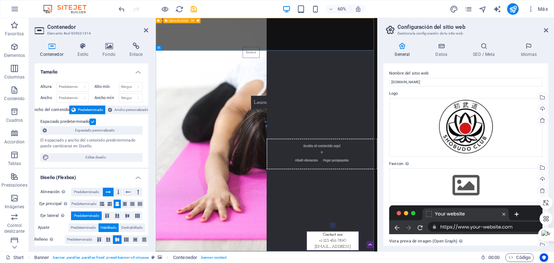
click at [234, 46] on div "Home About us Vinyasa Class Contact" at bounding box center [340, 54] width 369 height 72
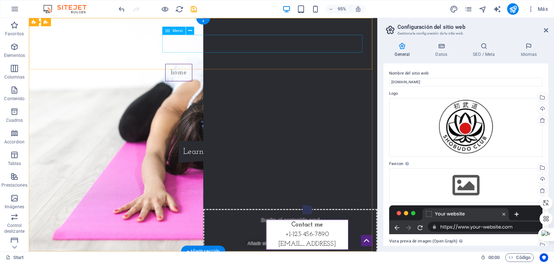
click at [222, 66] on nav "Home About us Vinyasa Class Contact" at bounding box center [212, 75] width 340 height 18
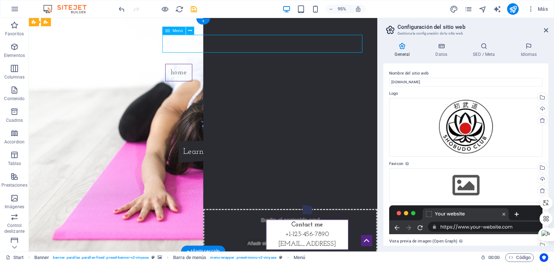
click at [222, 66] on nav "Home About us Vinyasa Class Contact" at bounding box center [212, 75] width 340 height 18
select select
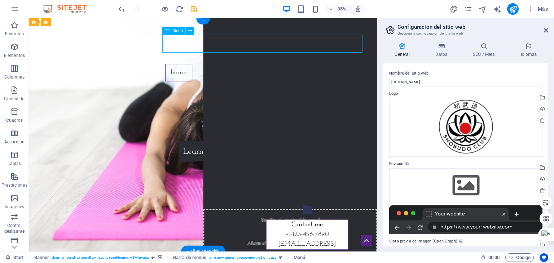
select select
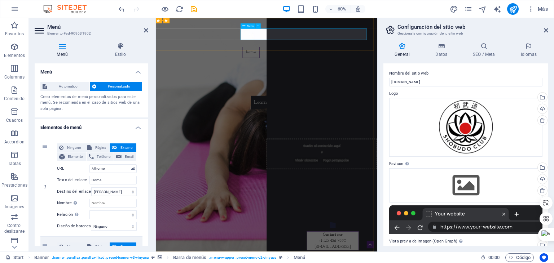
click at [364, 66] on nav "Home About us Vinyasa Class Contact" at bounding box center [340, 75] width 340 height 18
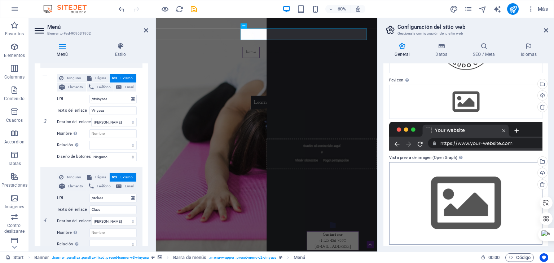
scroll to position [88, 0]
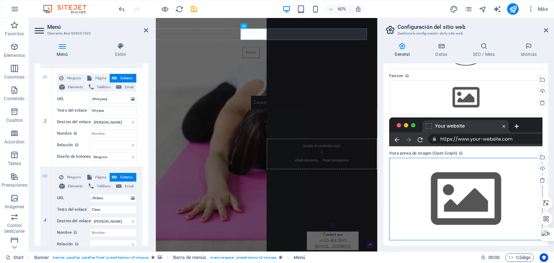
click at [470, 186] on div "Arrastra archivos aquí, haz clic para escoger archivos o selecciona archivos de…" at bounding box center [465, 199] width 153 height 83
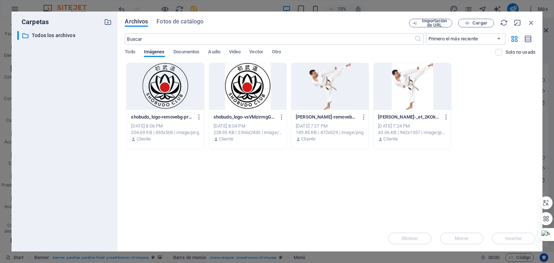
click at [182, 105] on div at bounding box center [164, 86] width 77 height 47
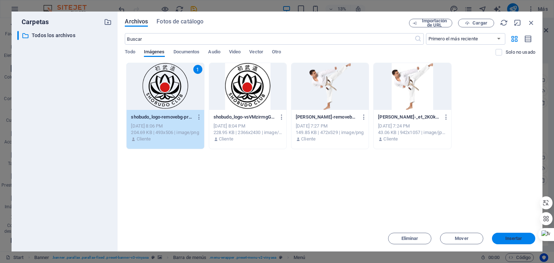
click at [515, 239] on span "Insertar" at bounding box center [513, 238] width 17 height 4
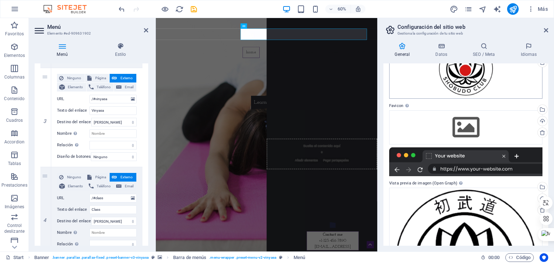
scroll to position [0, 0]
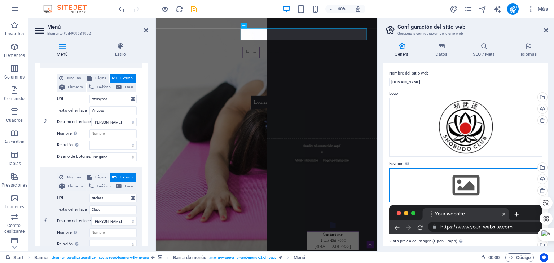
click at [477, 188] on div "Arrastra archivos aquí, haz clic para escoger archivos o selecciona archivos de…" at bounding box center [465, 185] width 153 height 34
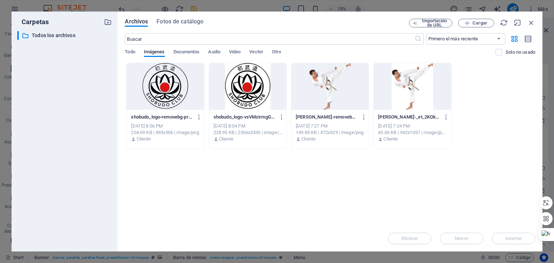
click at [167, 103] on div at bounding box center [164, 86] width 77 height 47
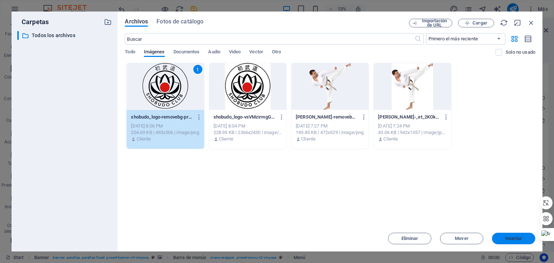
click at [520, 241] on button "Insertar" at bounding box center [513, 239] width 43 height 12
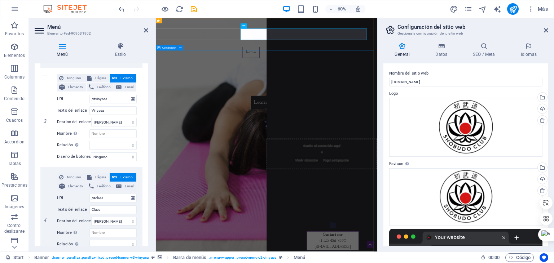
click at [255, 90] on div "[DOMAIN_NAME] Learn more" at bounding box center [340, 144] width 369 height 109
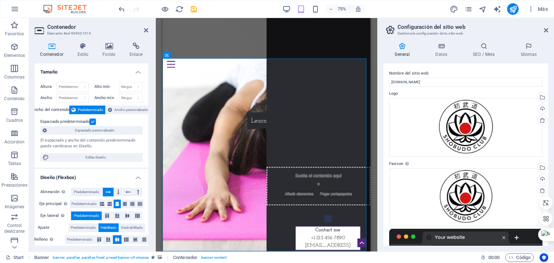
click at [289, 138] on div "[DOMAIN_NAME]" at bounding box center [300, 128] width 265 height 19
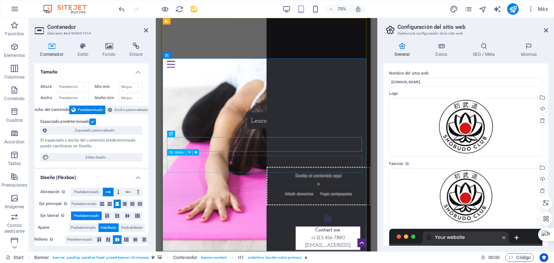
click at [304, 167] on div "Learn more" at bounding box center [300, 155] width 265 height 23
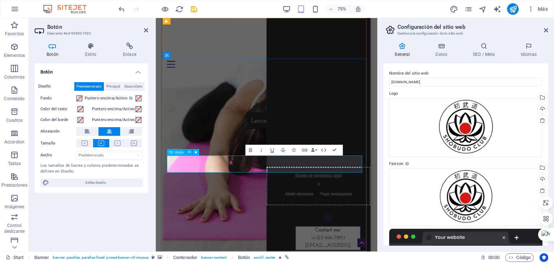
click at [304, 167] on link "Learn more" at bounding box center [301, 155] width 52 height 23
click at [279, 167] on link "Learn more" at bounding box center [301, 155] width 52 height 23
click at [341, 151] on div "[DOMAIN_NAME] Learn more" at bounding box center [301, 143] width 277 height 106
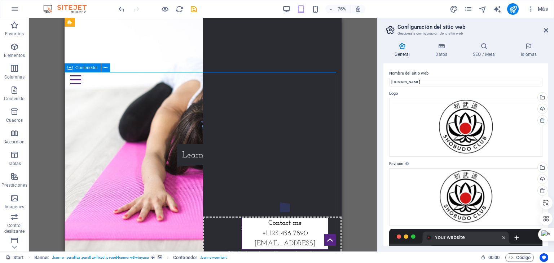
click at [296, 118] on div "[DOMAIN_NAME] Learn more" at bounding box center [203, 143] width 277 height 106
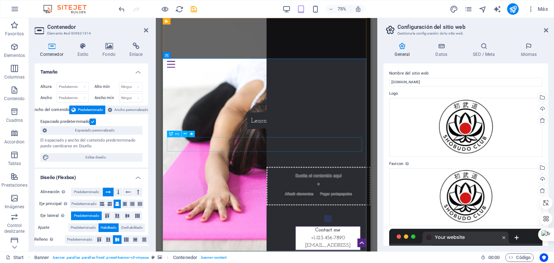
click at [310, 138] on div "[DOMAIN_NAME]" at bounding box center [300, 128] width 265 height 19
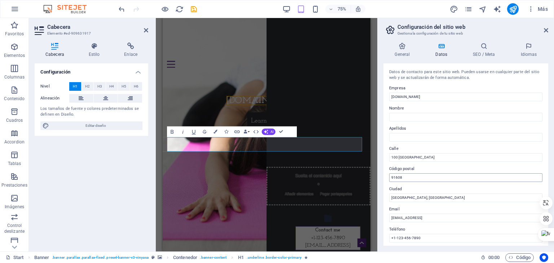
scroll to position [36, 0]
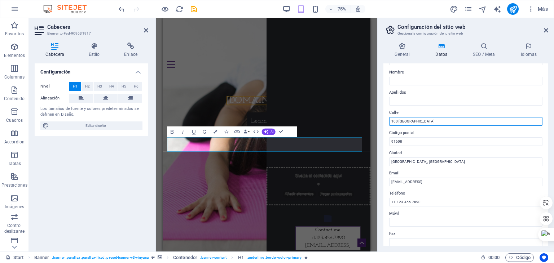
click at [430, 121] on input "100 [GEOGRAPHIC_DATA]" at bounding box center [465, 121] width 153 height 9
drag, startPoint x: 595, startPoint y: 137, endPoint x: 390, endPoint y: 156, distance: 205.2
